Goal: Information Seeking & Learning: Find specific fact

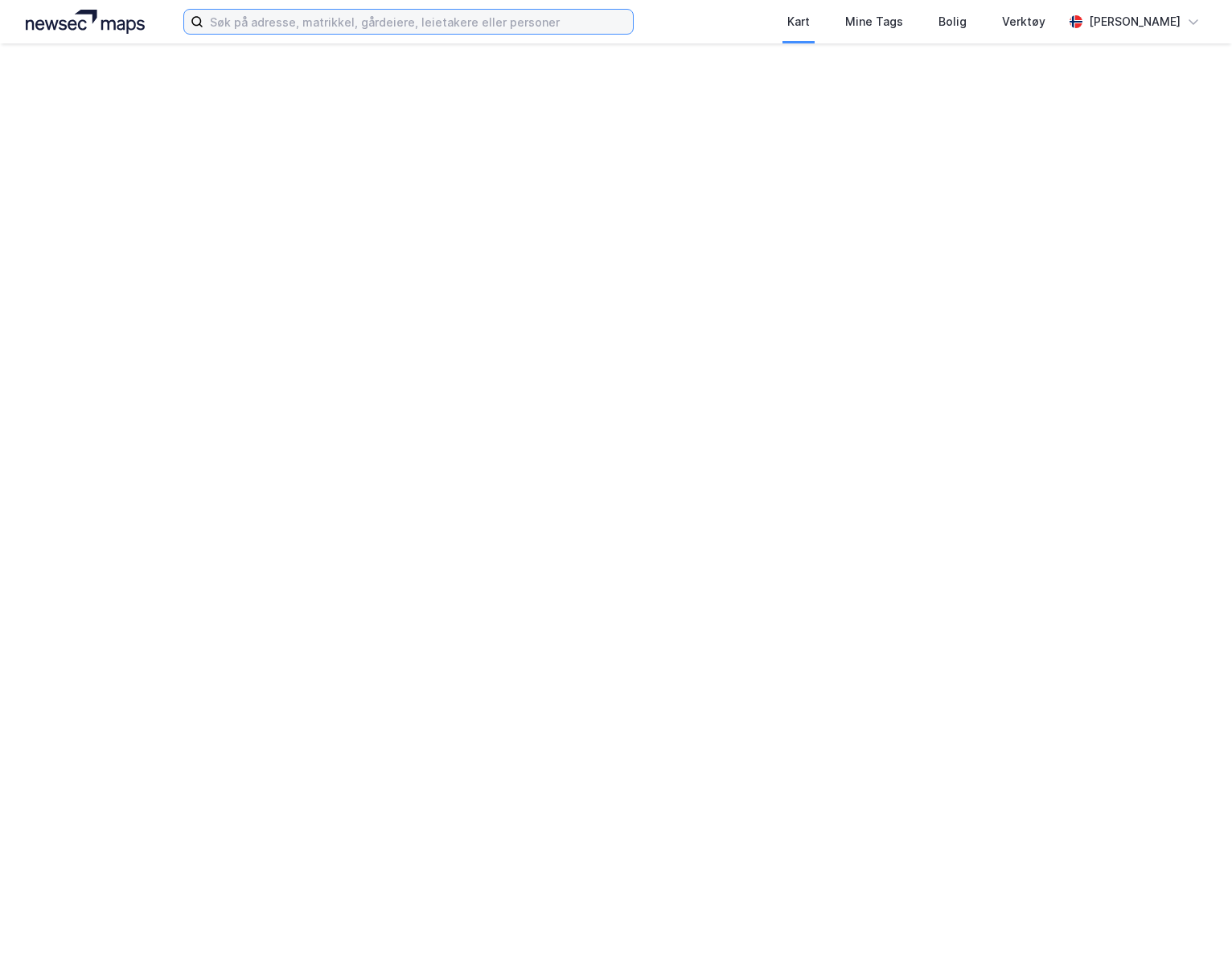
click at [428, 27] on input at bounding box center [418, 21] width 429 height 24
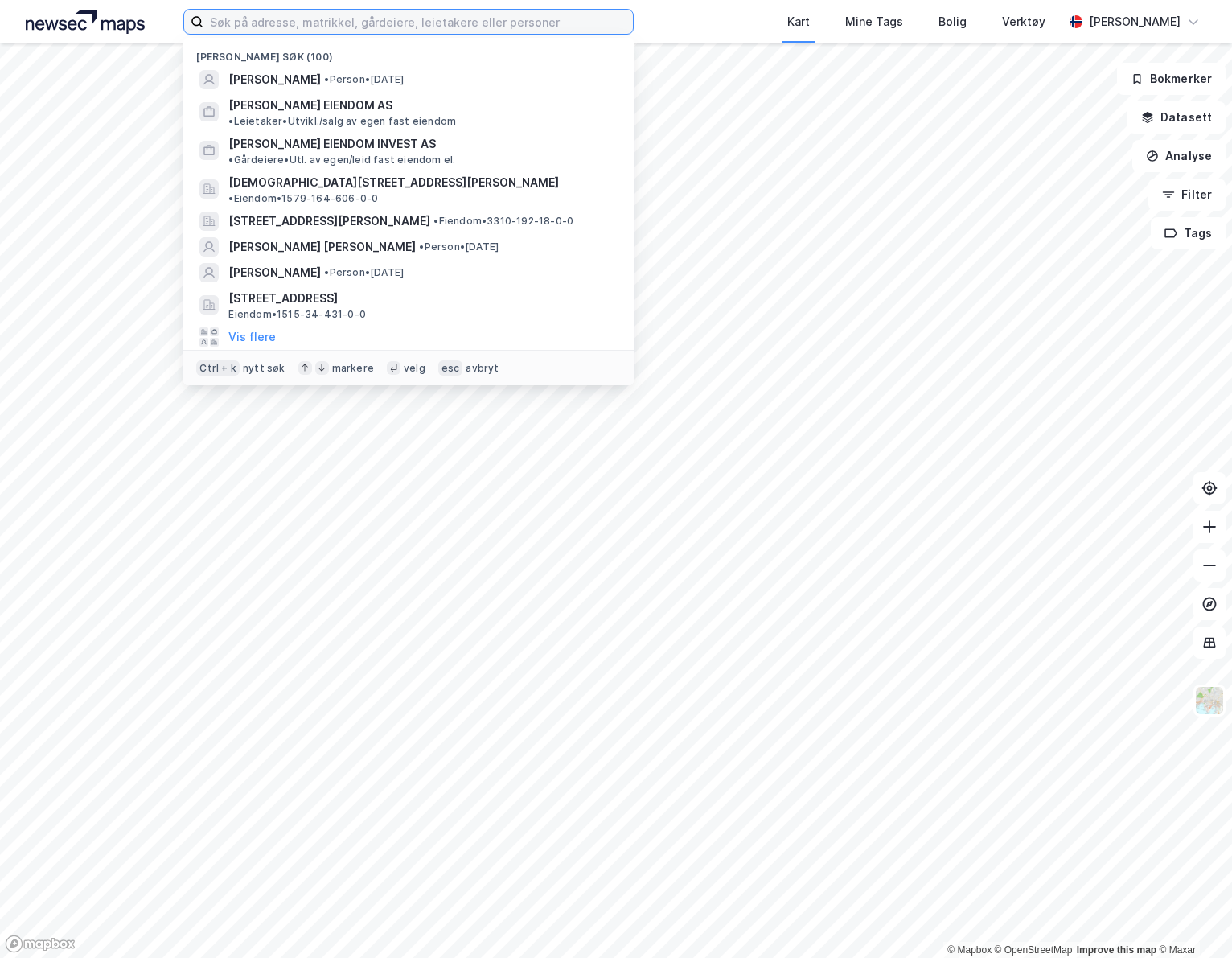
drag, startPoint x: 428, startPoint y: 27, endPoint x: 448, endPoint y: 35, distance: 21.5
paste input "[PERSON_NAME]"
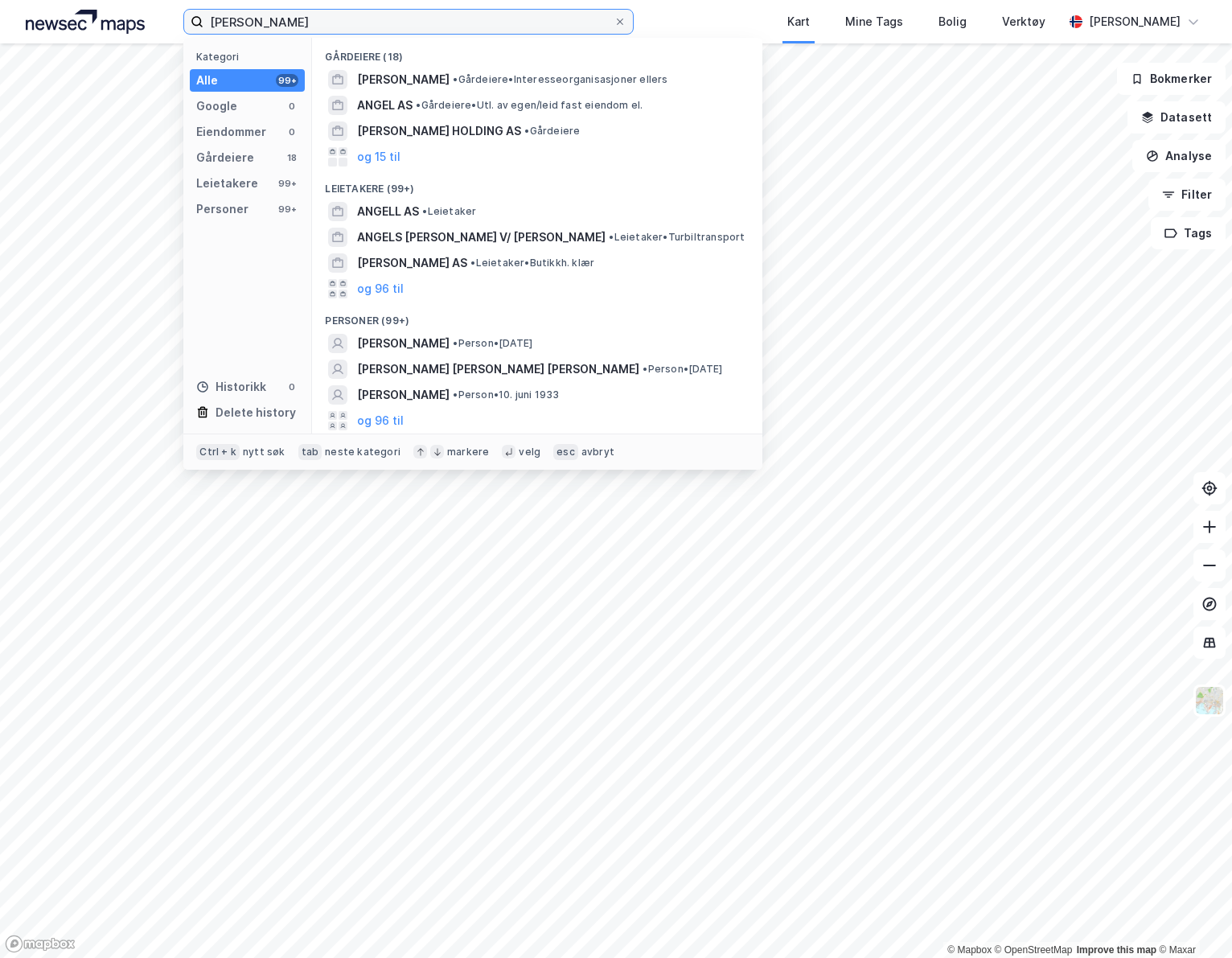
type input "[PERSON_NAME]"
click at [421, 429] on div "og 96 til" at bounding box center [538, 420] width 425 height 26
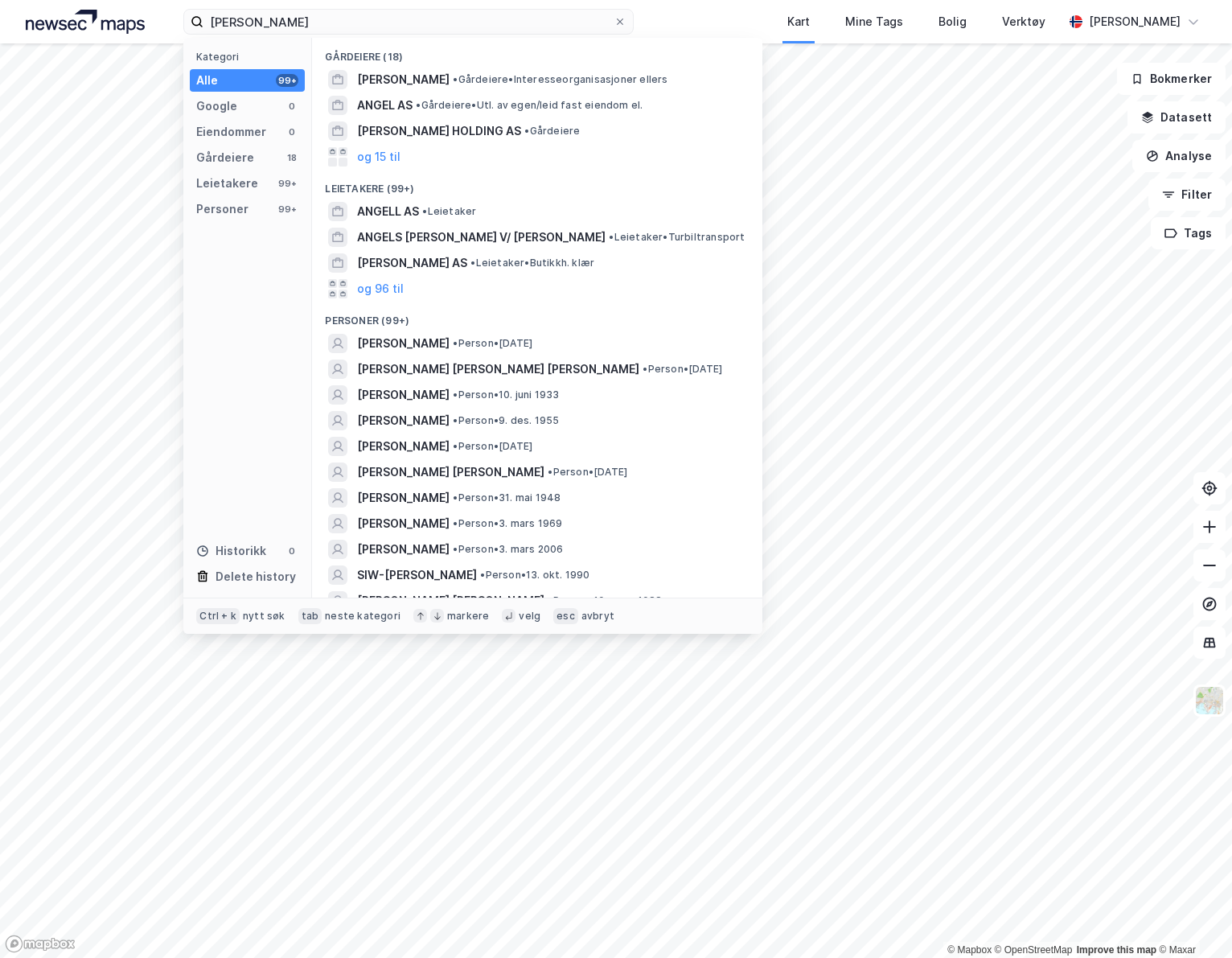
click at [510, 474] on span "[PERSON_NAME] [PERSON_NAME]" at bounding box center [451, 472] width 188 height 19
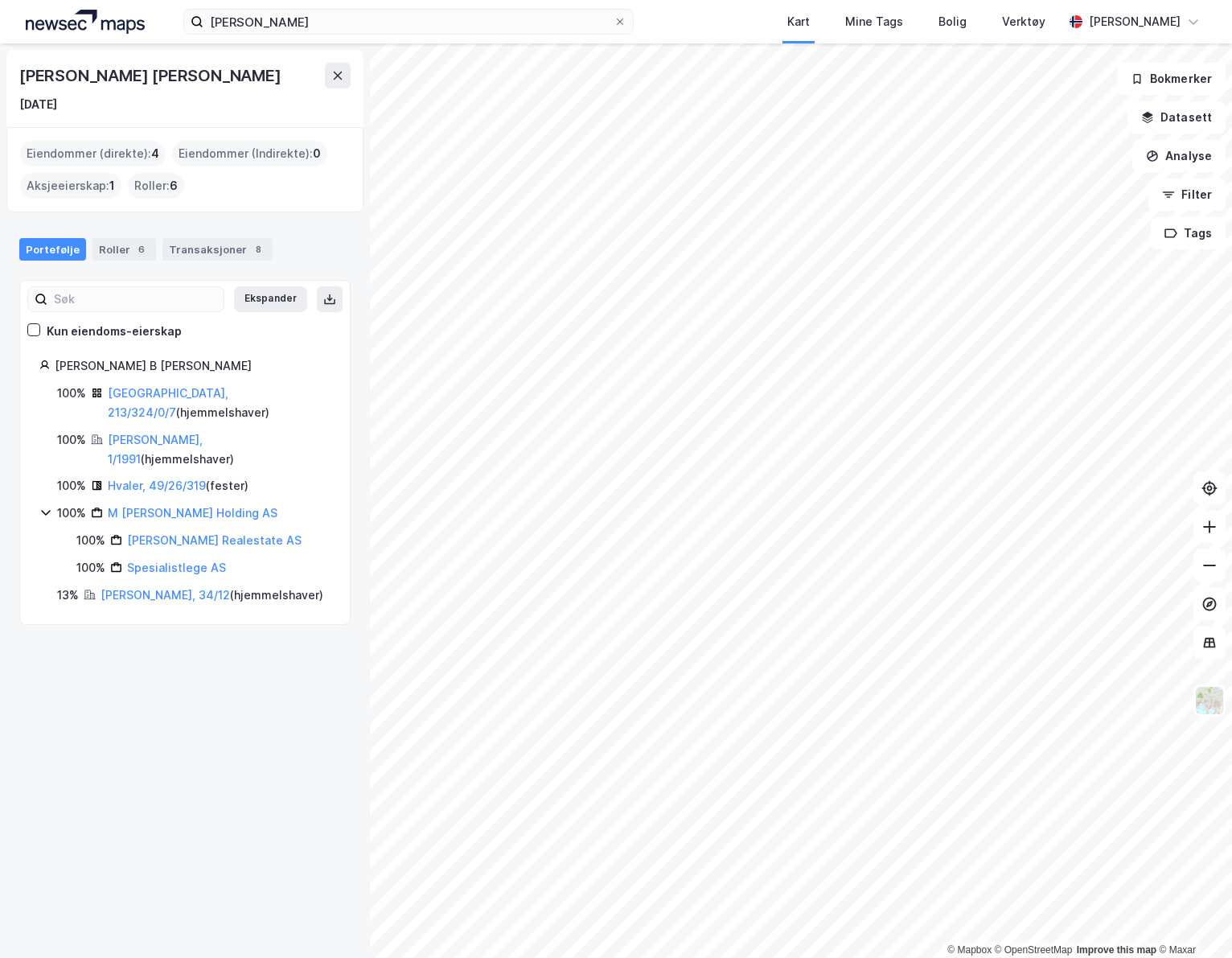
click at [220, 252] on div "Transaksjoner 8" at bounding box center [217, 249] width 110 height 22
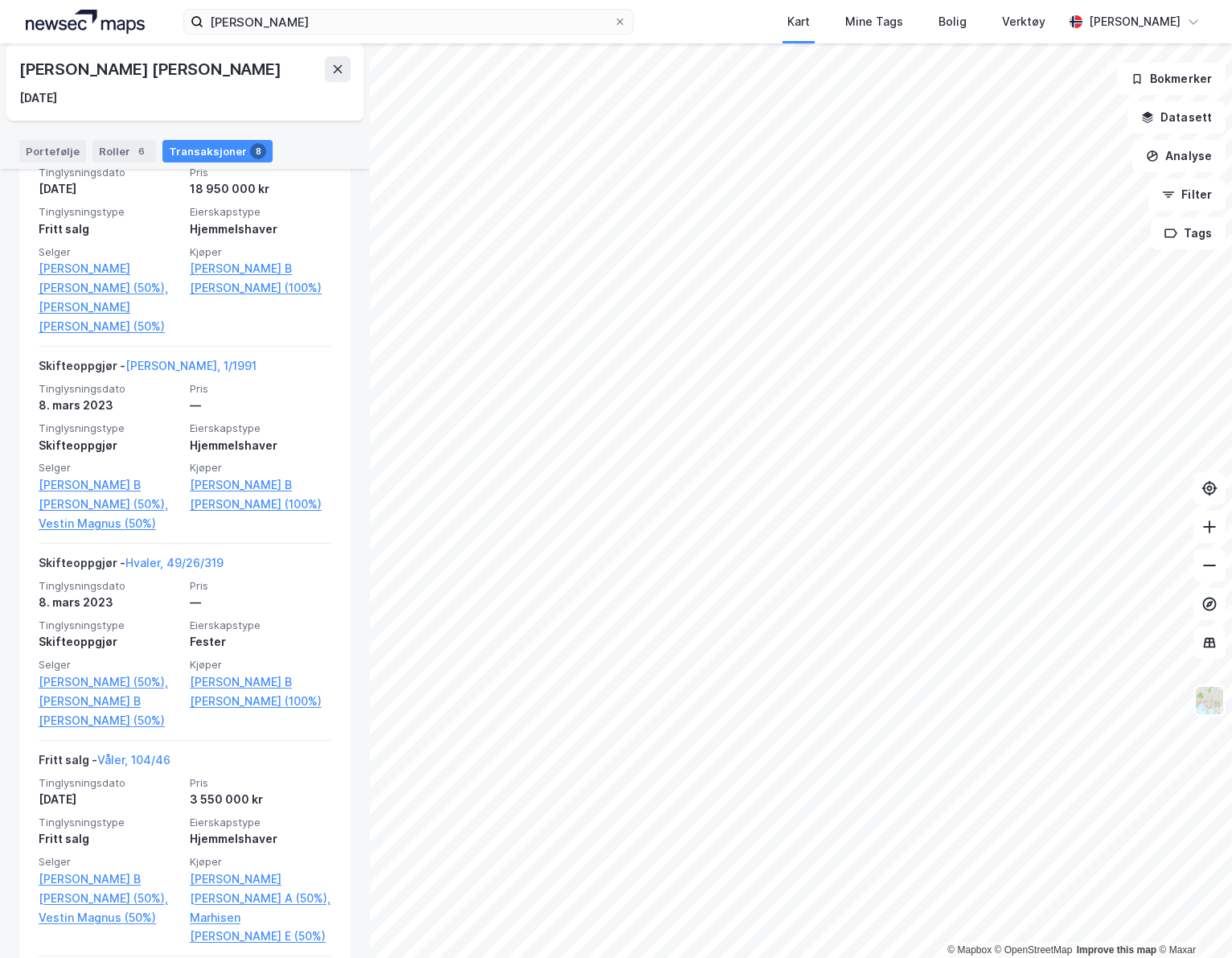
scroll to position [282, 0]
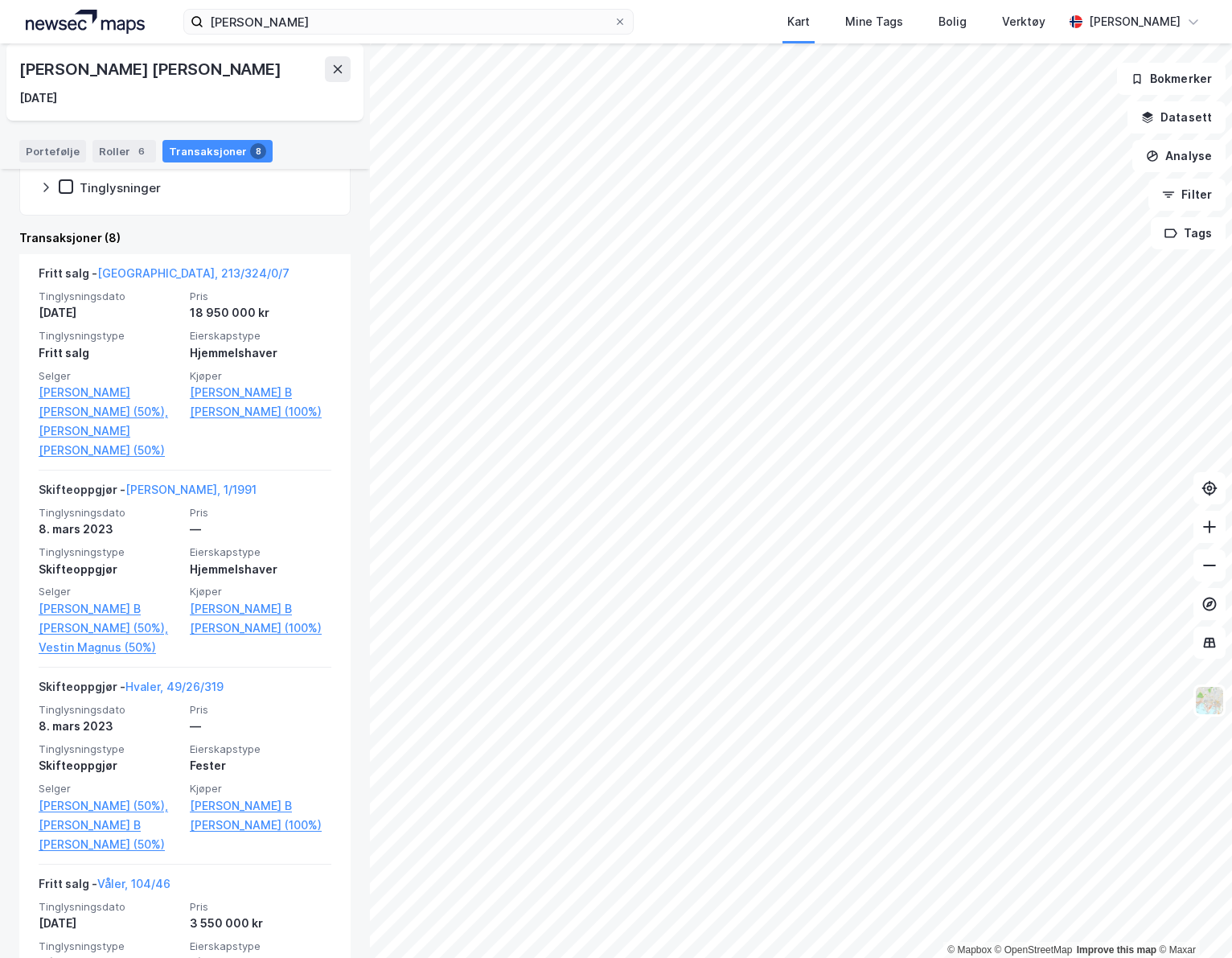
click at [158, 271] on link "[GEOGRAPHIC_DATA], 213/324/0/7" at bounding box center [193, 273] width 192 height 14
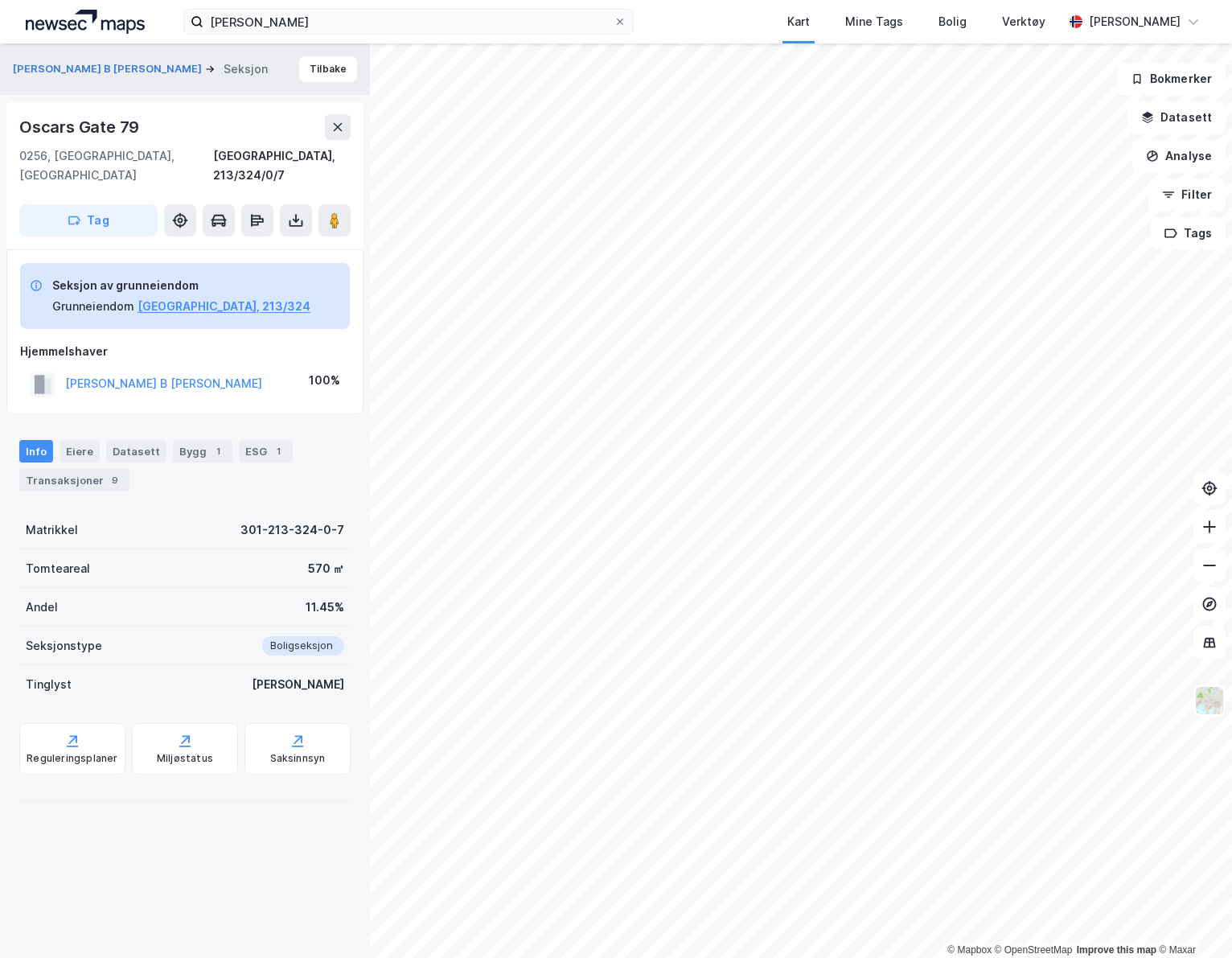
click at [84, 469] on div "Transaksjoner 9" at bounding box center [74, 479] width 110 height 22
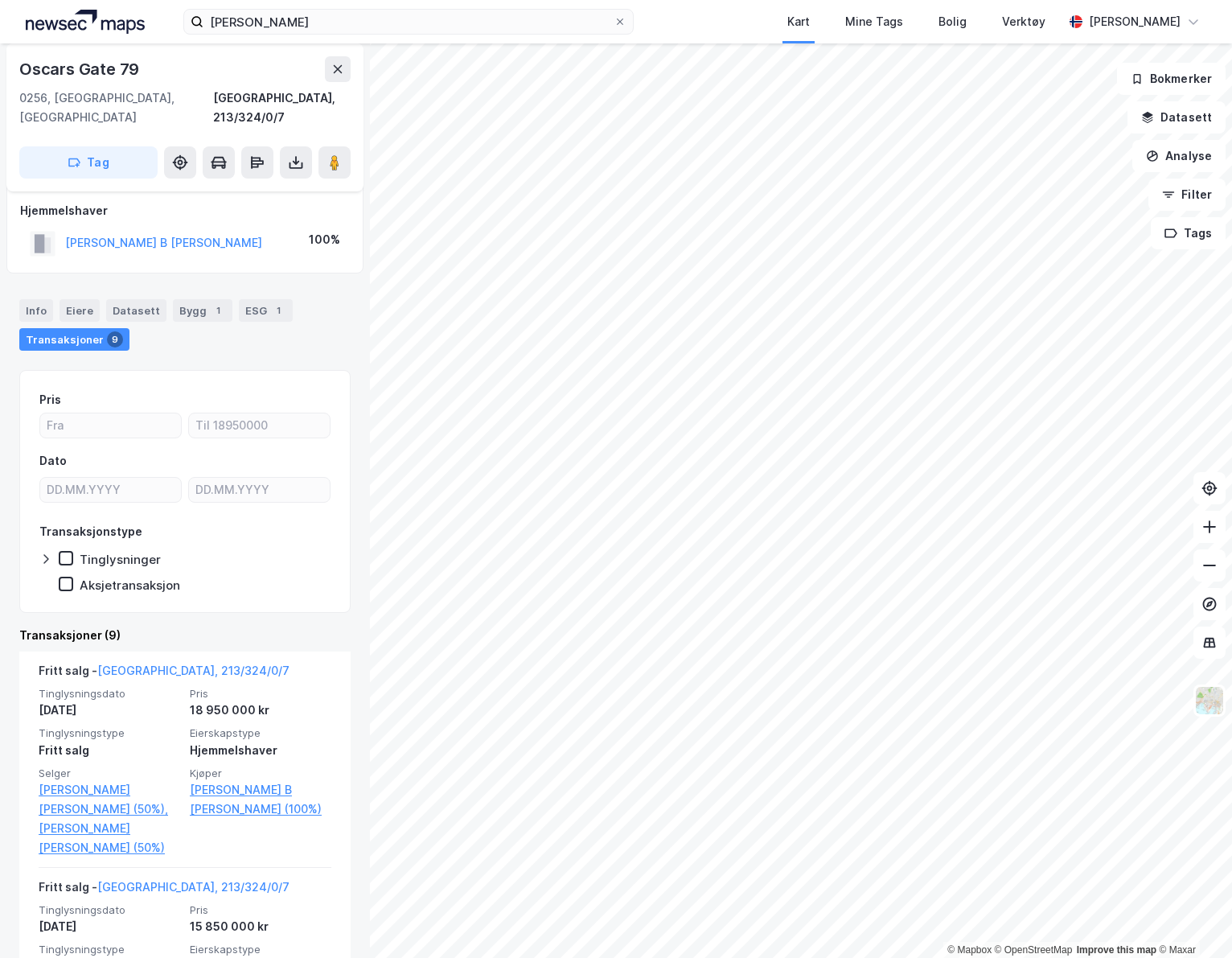
scroll to position [161, 0]
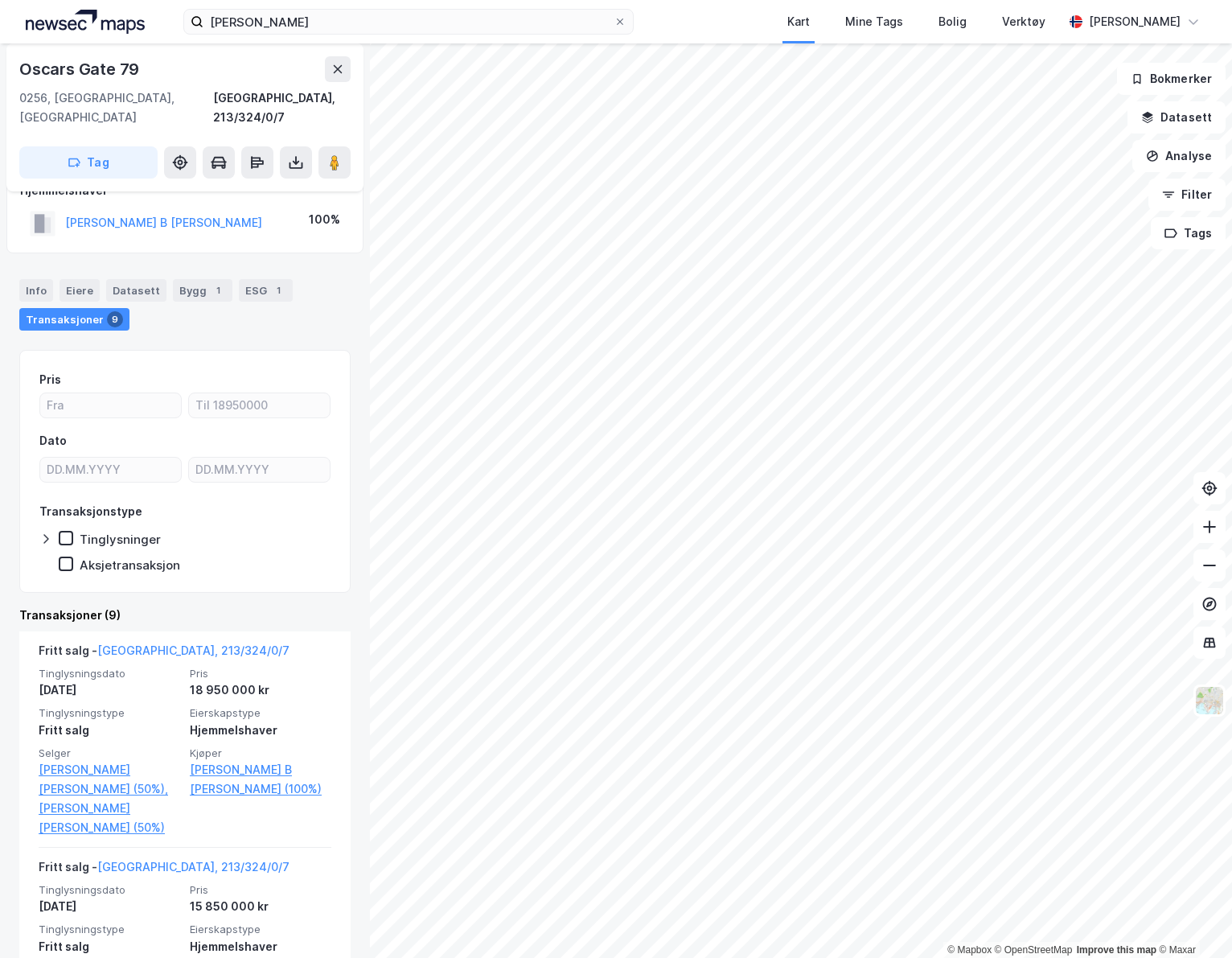
click at [169, 643] on link "[GEOGRAPHIC_DATA], 213/324/0/7" at bounding box center [193, 650] width 192 height 14
click at [136, 643] on link "[GEOGRAPHIC_DATA], 213/324/0/7" at bounding box center [193, 650] width 192 height 14
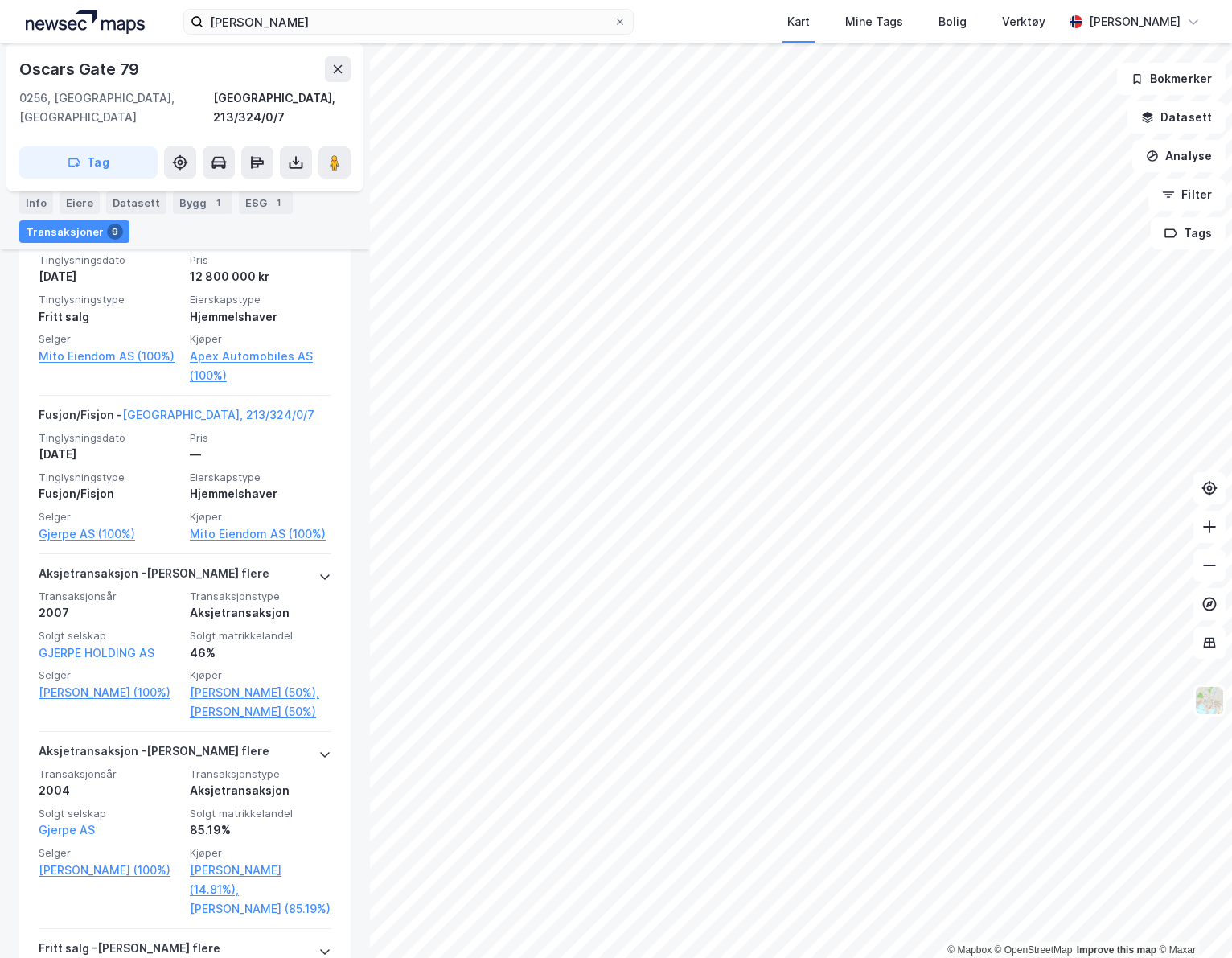
scroll to position [1207, 0]
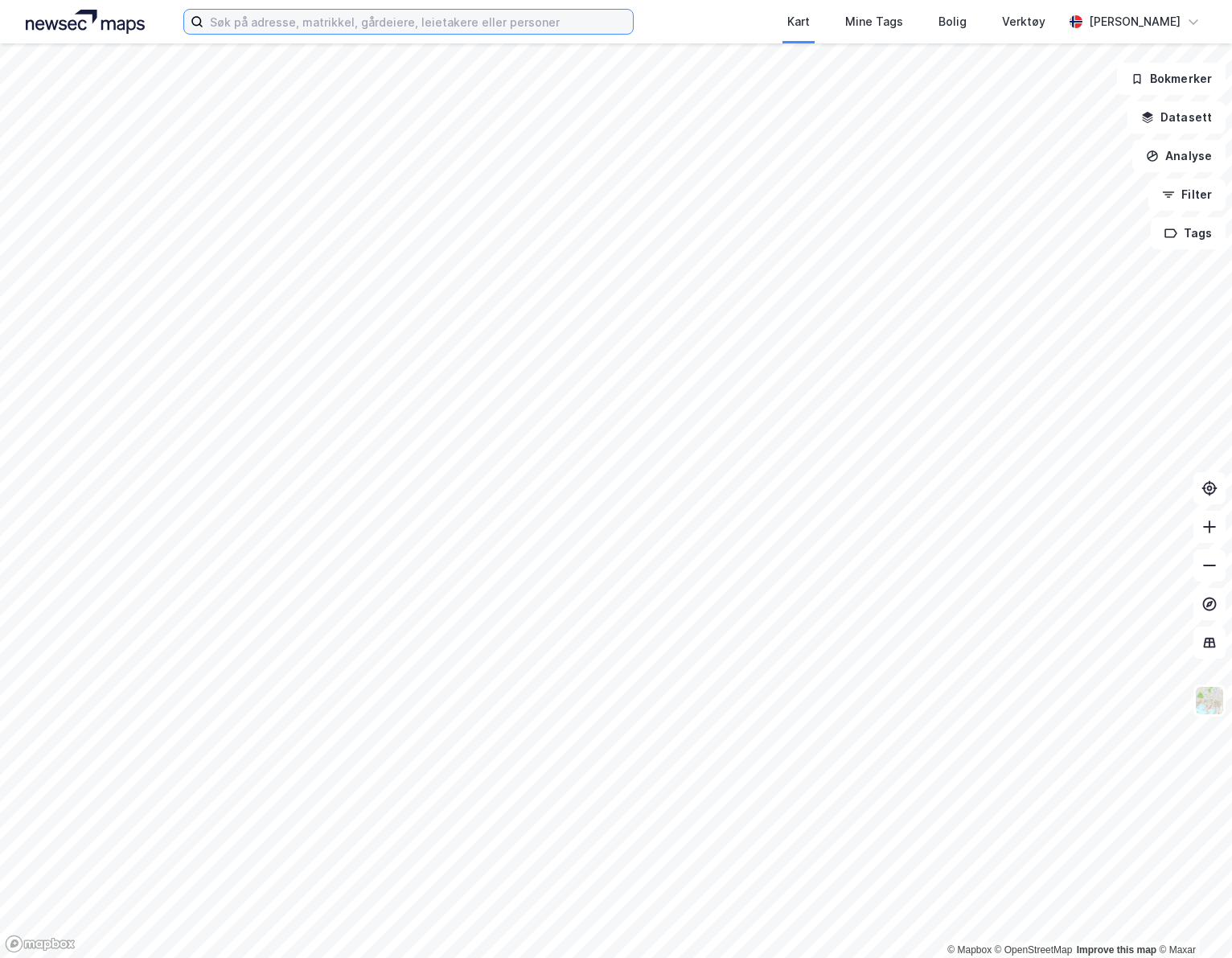
click at [369, 35] on div at bounding box center [408, 21] width 450 height 26
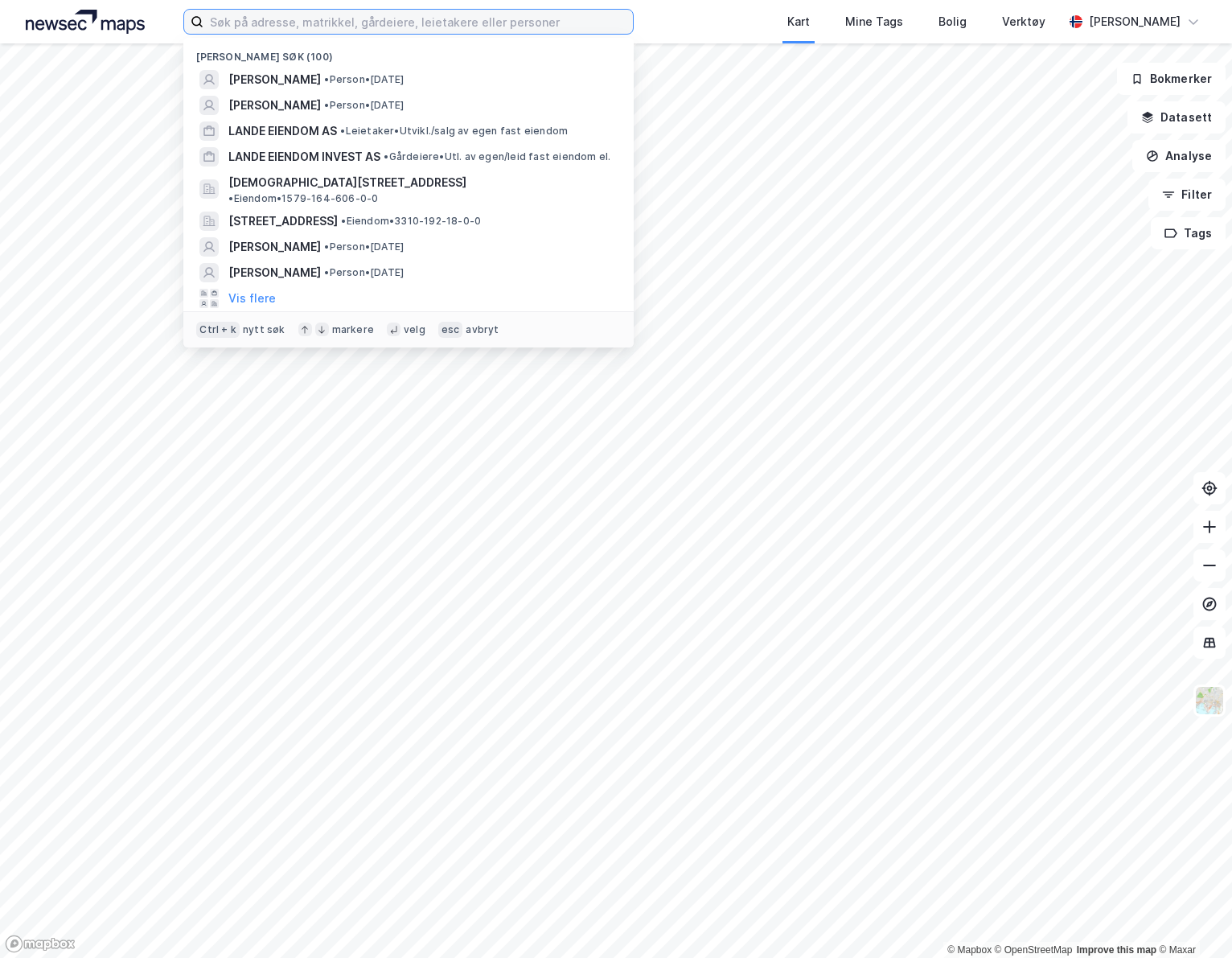
click at [354, 14] on input at bounding box center [418, 21] width 429 height 24
paste input "Silje Holst Håland"
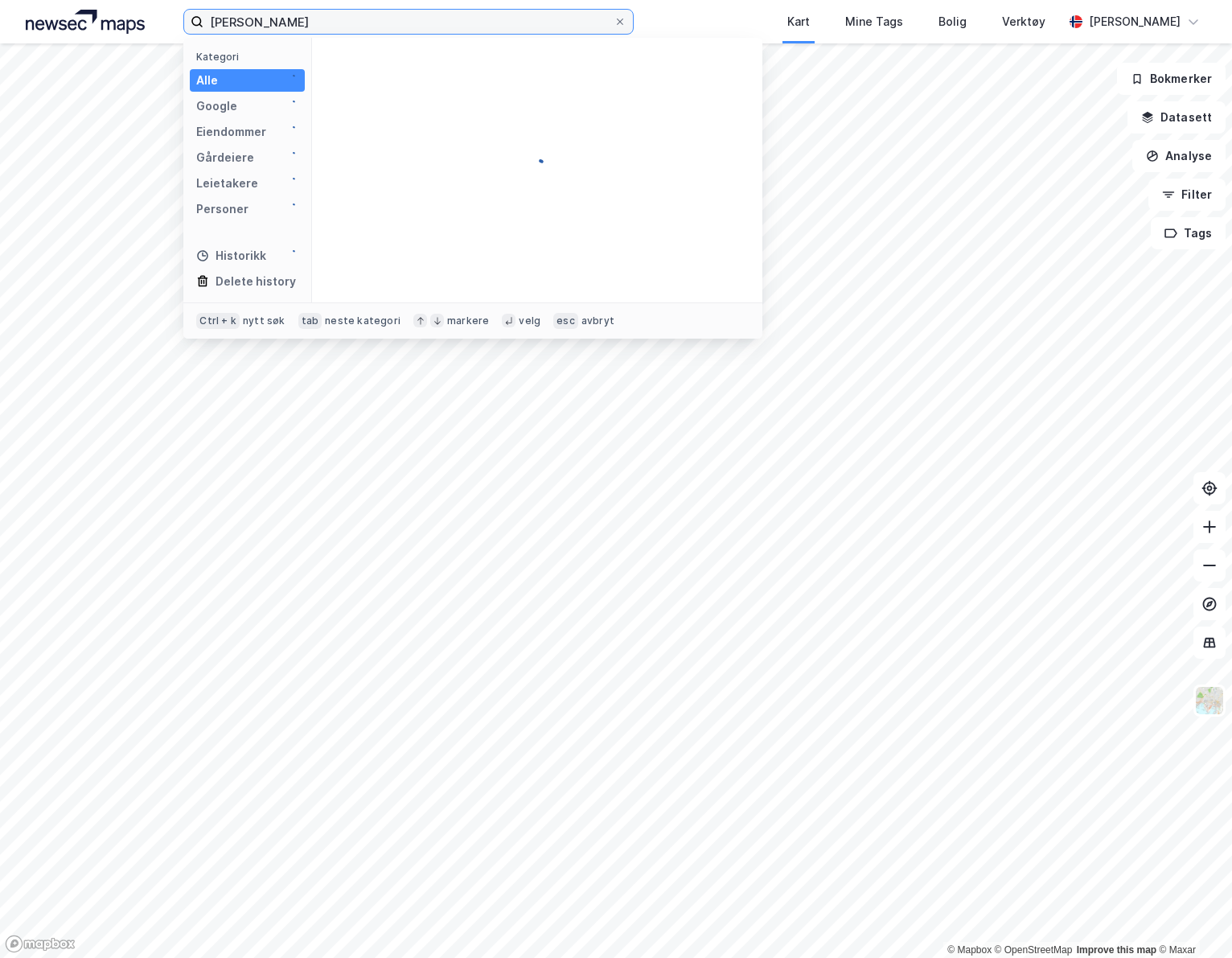
click at [395, 26] on input "Silje Holst Håland" at bounding box center [408, 21] width 410 height 24
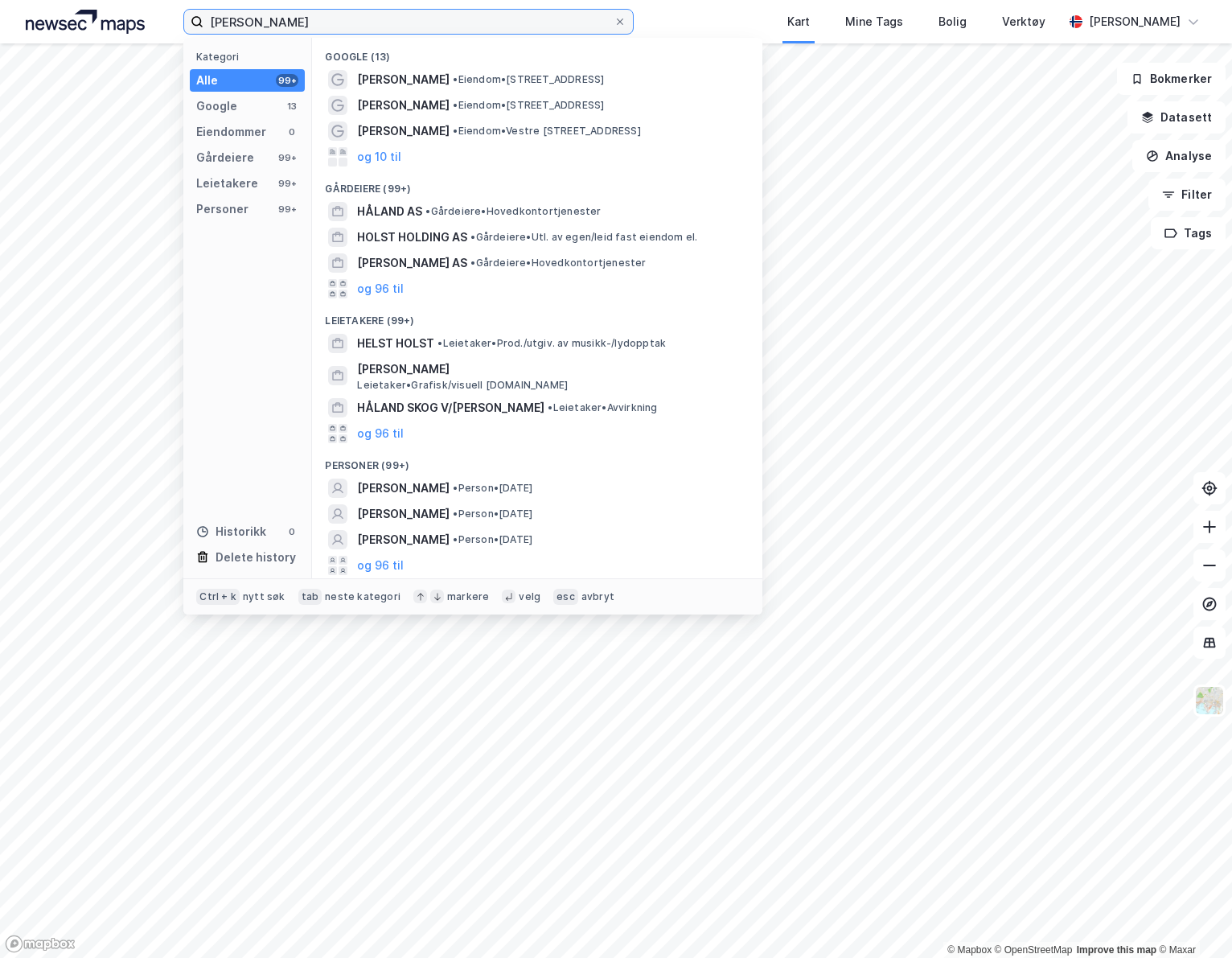
type input "Silje Holst Håland"
